Goal: Task Accomplishment & Management: Complete application form

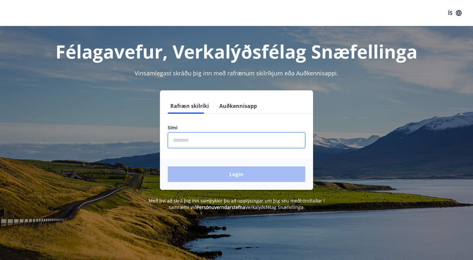
click at [207, 141] on input "phone" at bounding box center [237, 140] width 138 height 16
type input "********"
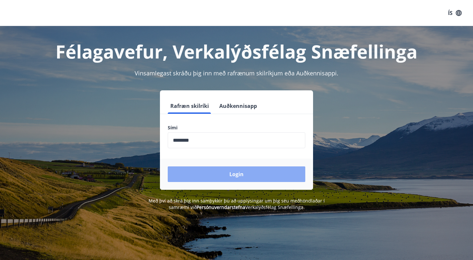
click at [208, 173] on button "Login" at bounding box center [237, 174] width 138 height 16
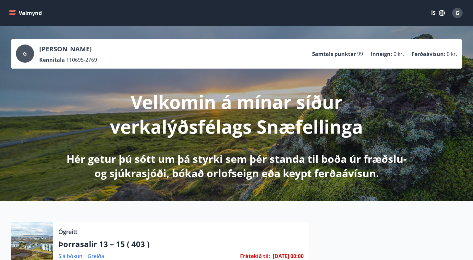
click at [11, 10] on icon "menu" at bounding box center [12, 10] width 7 height 1
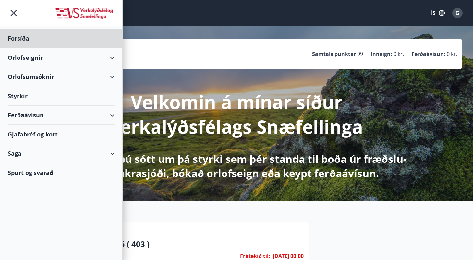
click at [14, 97] on div "Styrkir" at bounding box center [61, 95] width 107 height 19
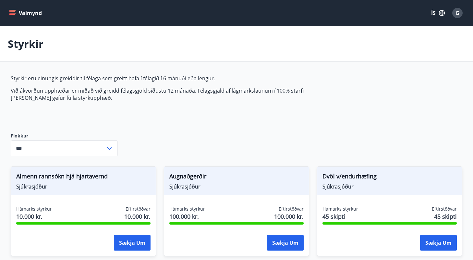
click at [108, 147] on icon at bounding box center [109, 148] width 5 height 3
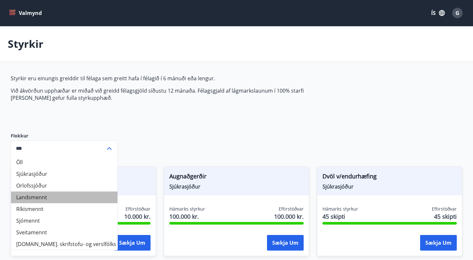
click at [61, 200] on li "Landsmennt" at bounding box center [64, 197] width 106 height 12
type input "**********"
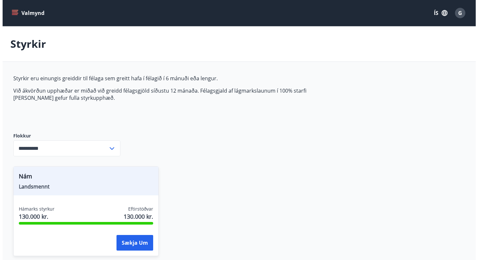
scroll to position [58, 0]
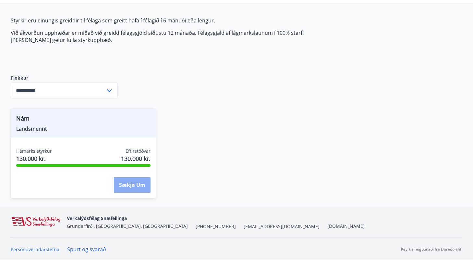
click at [143, 184] on button "Sækja um" at bounding box center [132, 185] width 37 height 16
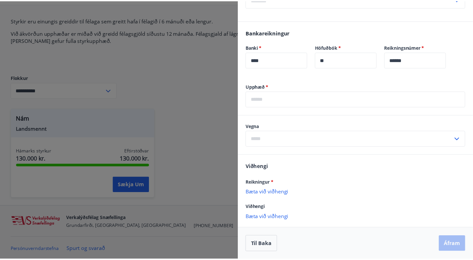
scroll to position [0, 0]
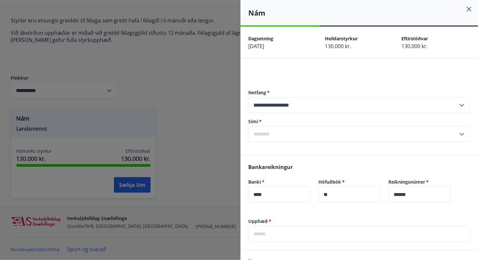
click at [467, 11] on icon at bounding box center [469, 9] width 5 height 5
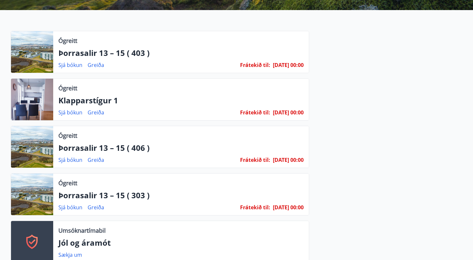
scroll to position [192, 0]
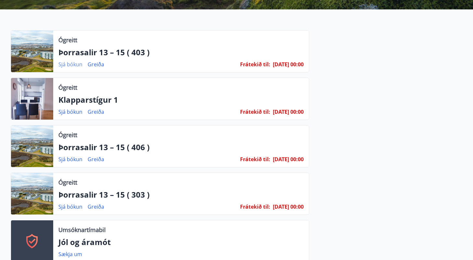
click at [77, 63] on link "Sjá bókun" at bounding box center [70, 64] width 24 height 7
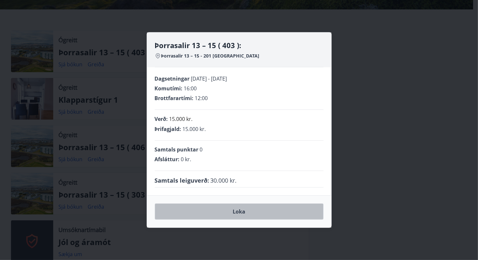
click at [261, 215] on button "Loka" at bounding box center [239, 211] width 169 height 16
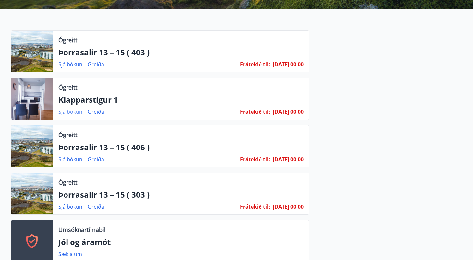
click at [79, 112] on link "Sjá bókun" at bounding box center [70, 111] width 24 height 7
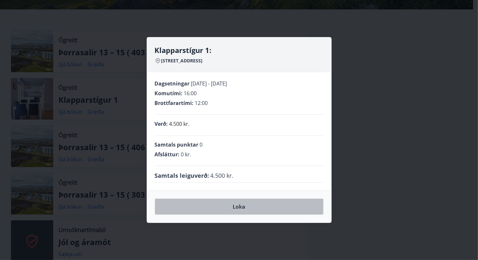
click at [226, 209] on button "Loka" at bounding box center [239, 206] width 169 height 16
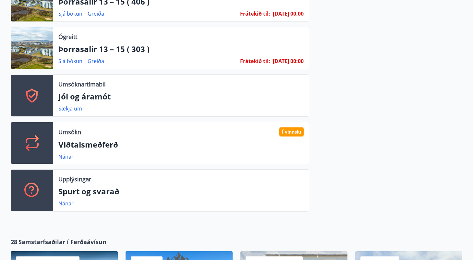
scroll to position [337, 0]
click at [68, 107] on link "Sækja um" at bounding box center [70, 108] width 24 height 7
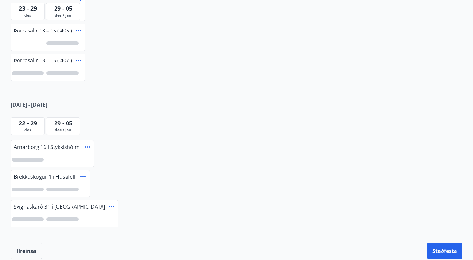
scroll to position [316, 0]
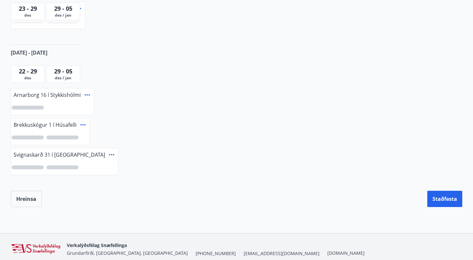
click at [36, 106] on div at bounding box center [28, 107] width 32 height 4
click at [36, 106] on div "1" at bounding box center [28, 107] width 32 height 4
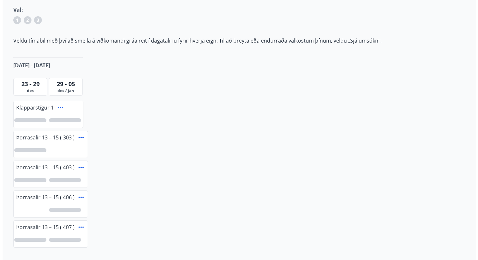
scroll to position [0, 0]
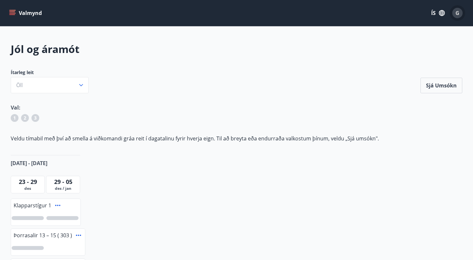
click at [458, 14] on span "G" at bounding box center [458, 12] width 4 height 7
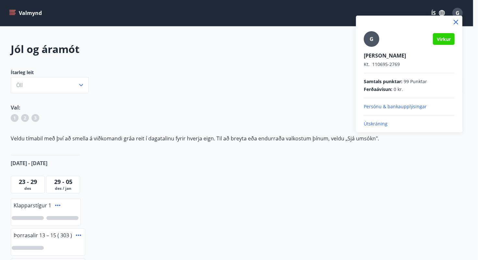
click at [381, 124] on p "Útskráning" at bounding box center [409, 123] width 91 height 6
